Goal: Navigation & Orientation: Find specific page/section

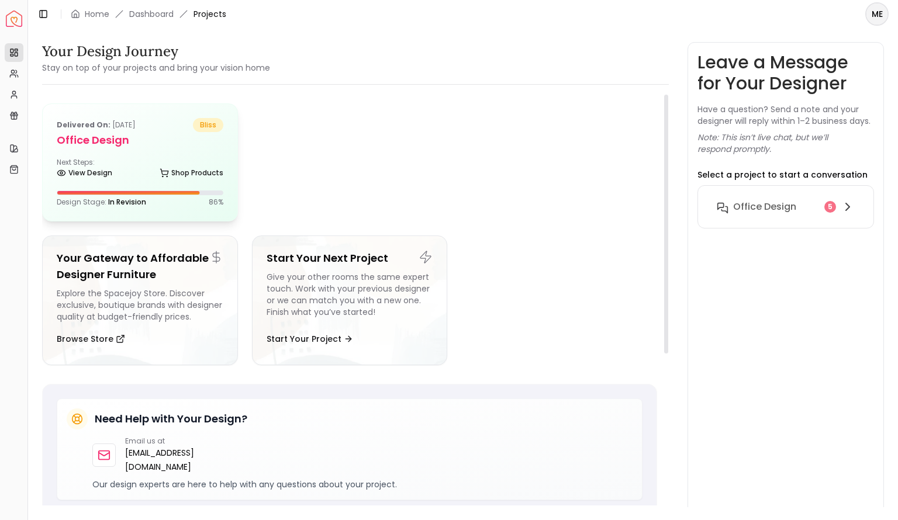
click at [117, 138] on h5 "Office design" at bounding box center [140, 140] width 167 height 16
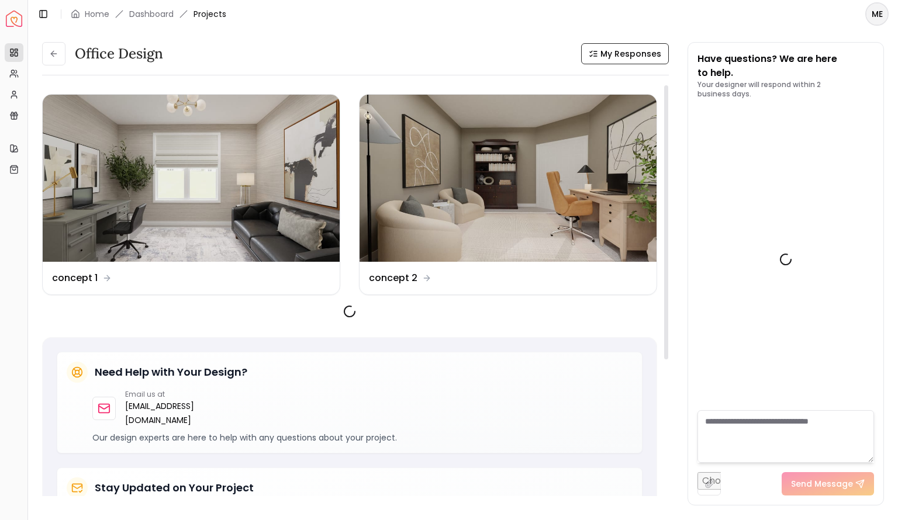
click at [117, 138] on img at bounding box center [191, 178] width 297 height 167
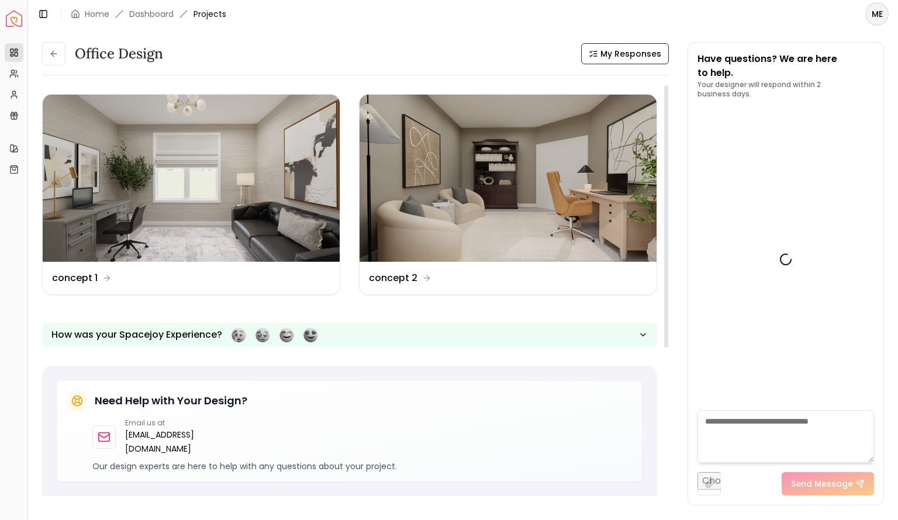
scroll to position [1677, 0]
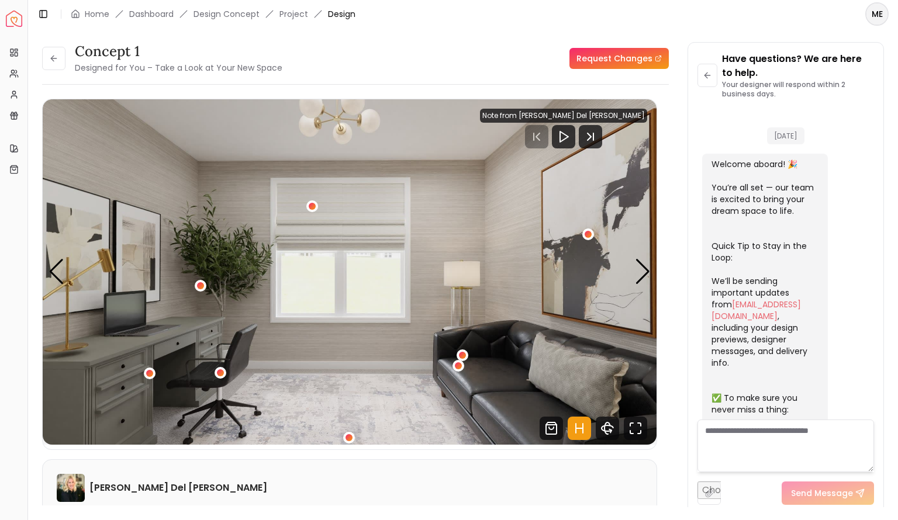
scroll to position [1691, 0]
